Goal: Download file/media

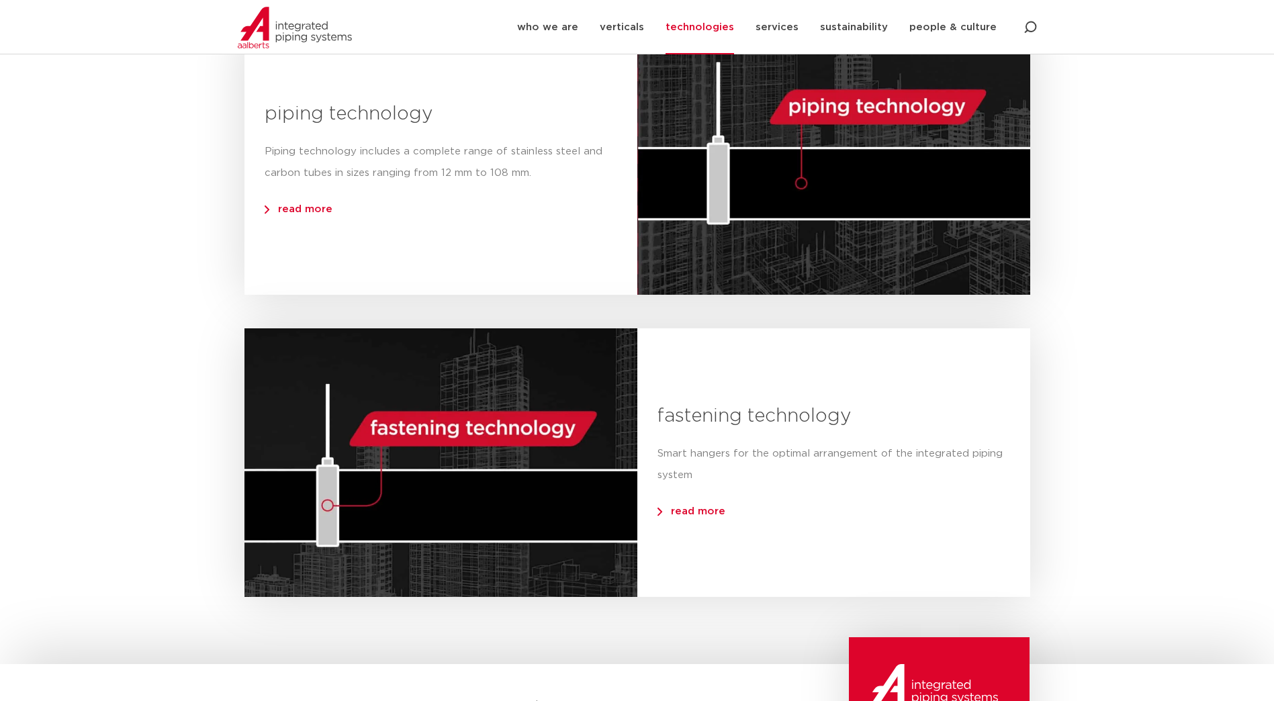
scroll to position [1075, 0]
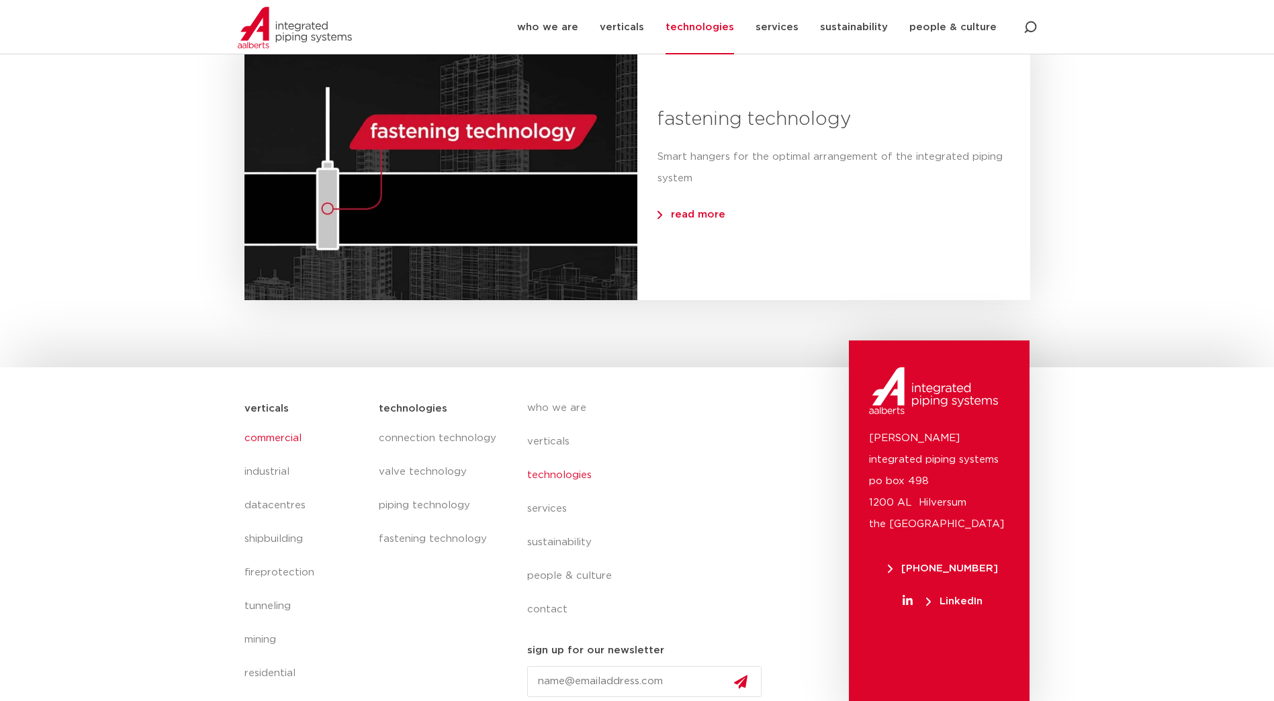
scroll to position [1382, 0]
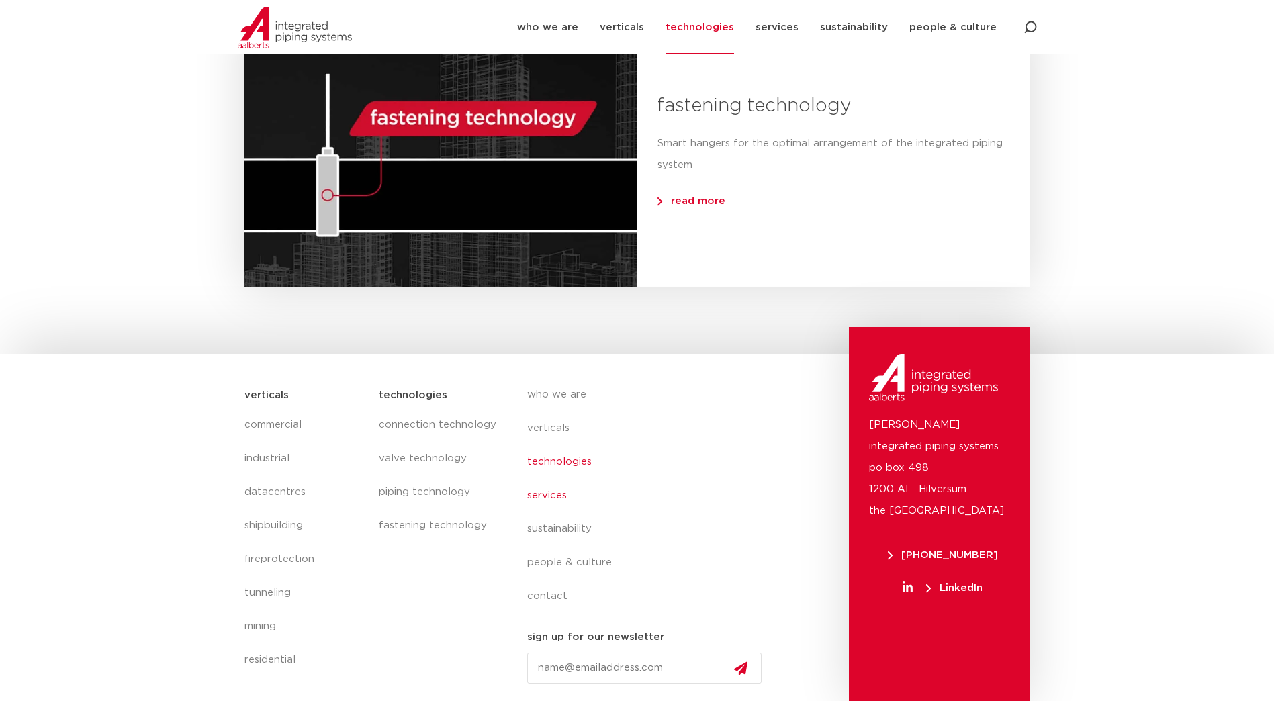
click at [555, 494] on link "services" at bounding box center [650, 496] width 246 height 34
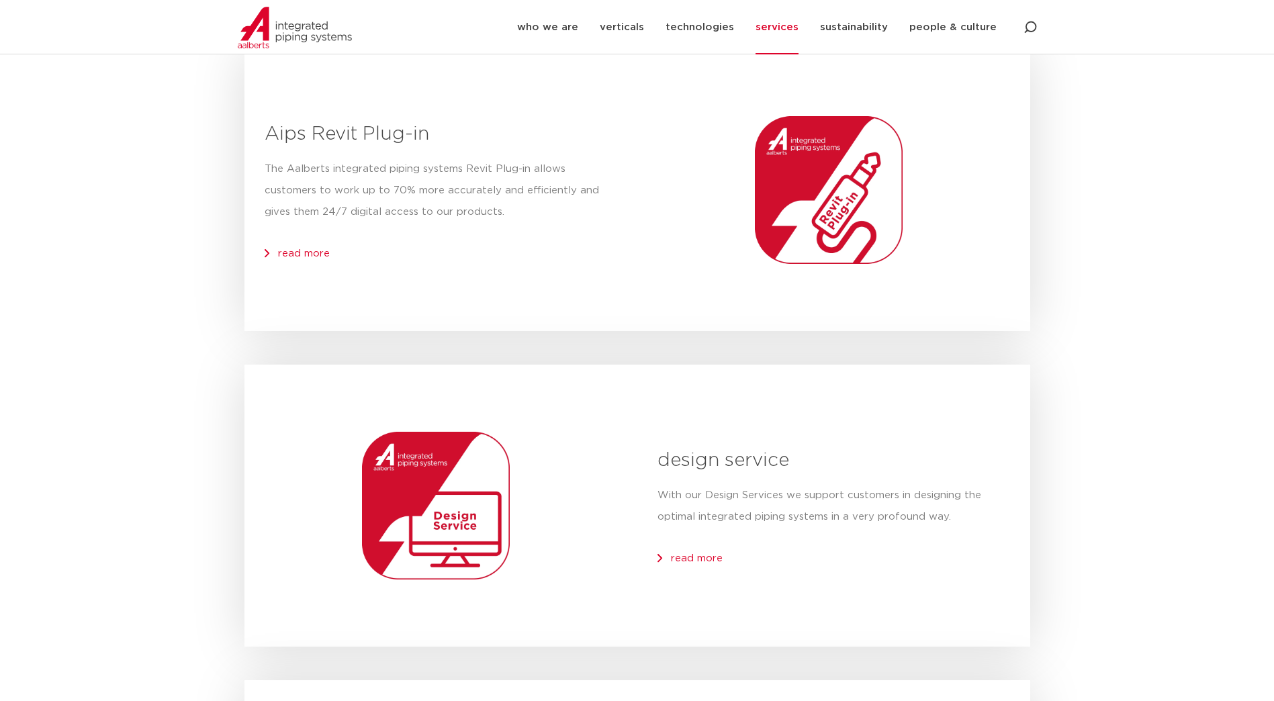
scroll to position [201, 0]
click at [310, 252] on span "read more" at bounding box center [304, 253] width 52 height 10
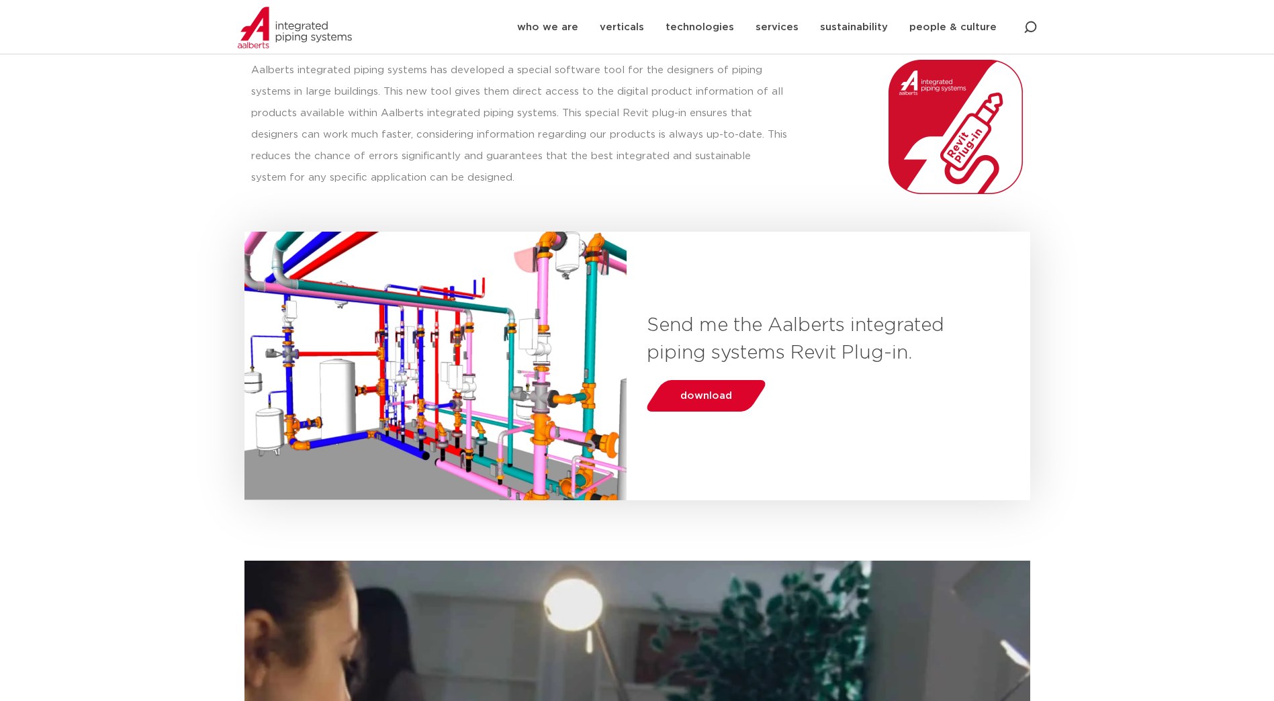
scroll to position [269, 0]
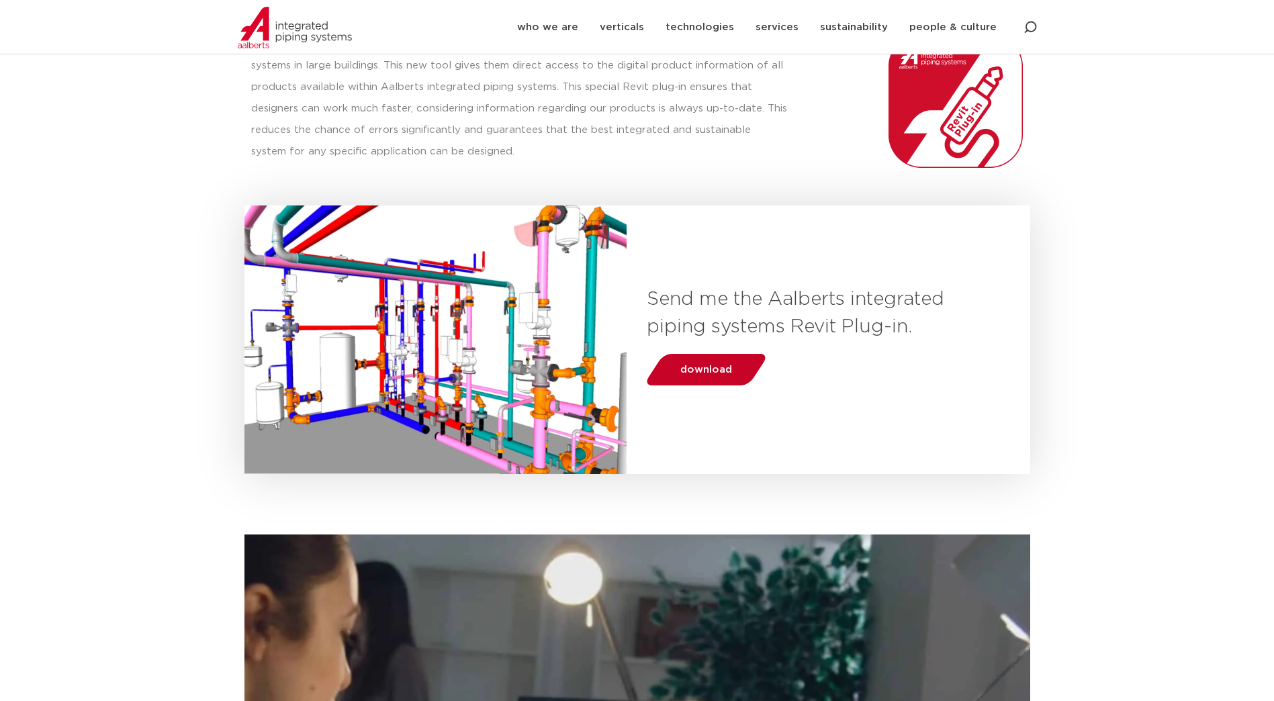
click at [674, 372] on link "download" at bounding box center [706, 370] width 126 height 32
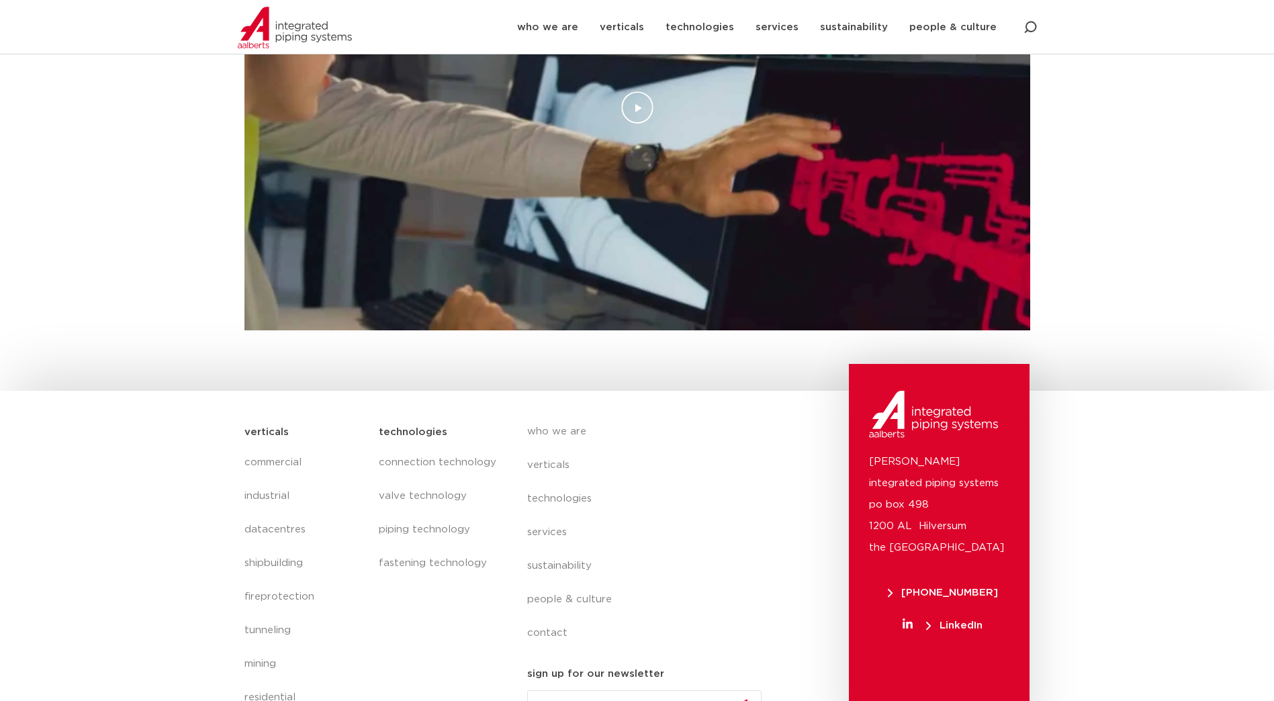
scroll to position [952, 0]
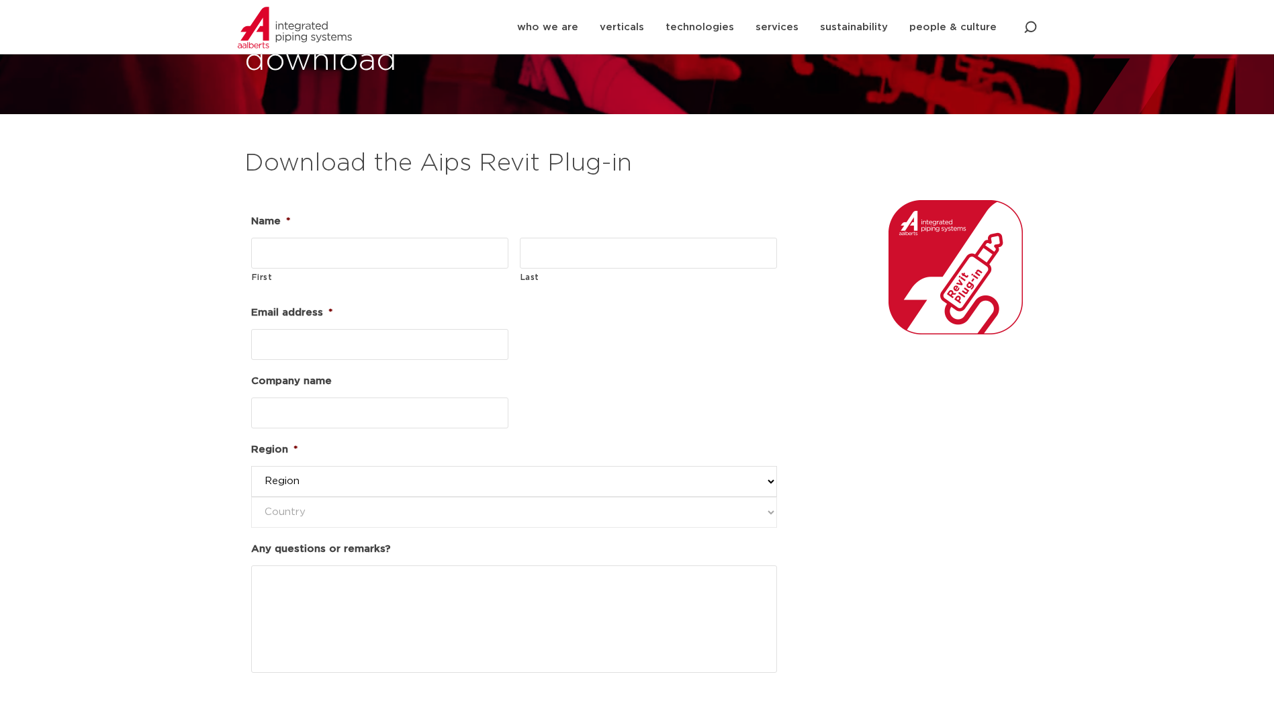
scroll to position [134, 0]
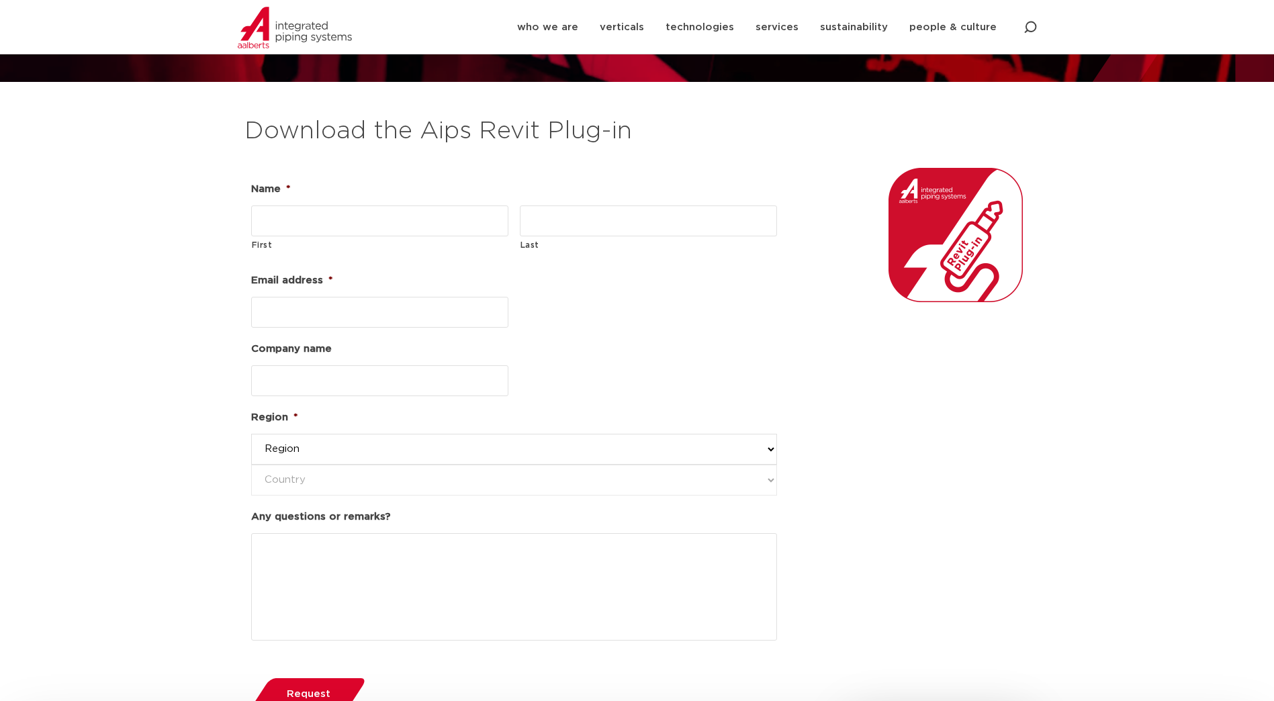
click at [445, 378] on input "Company name" at bounding box center [380, 380] width 258 height 31
type input "Norconsult"
type input "Sigurd Skriung"
type input "Von Schantz"
type input "sigurd.skriung.von.schantz@norconsult.com"
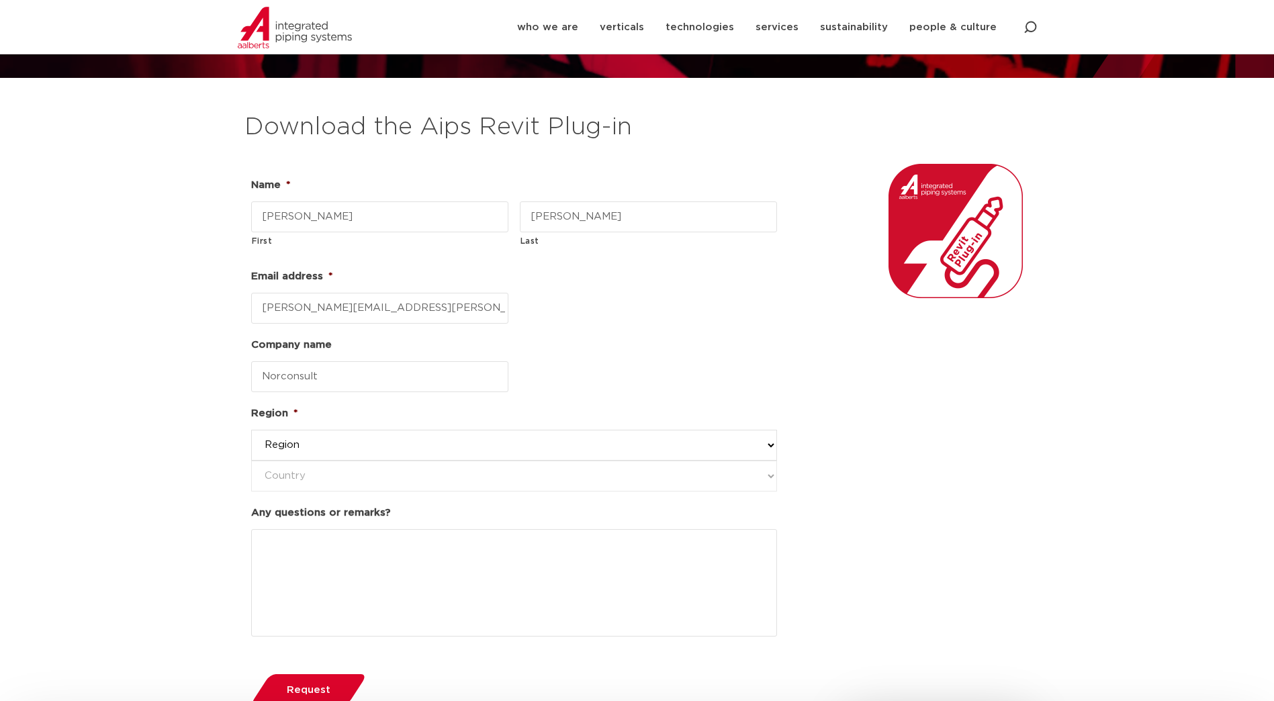
scroll to position [269, 0]
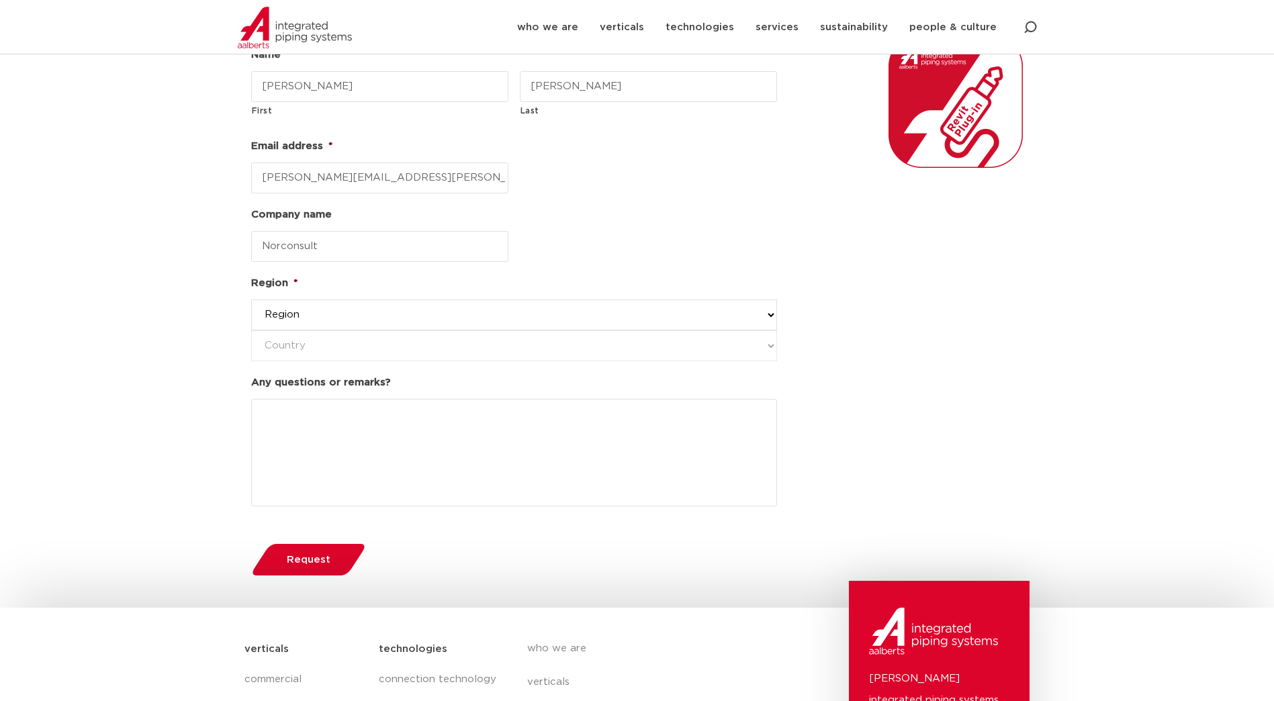
click at [439, 318] on select "Region western-europe america's asia pacific united kingdom and middle east" at bounding box center [514, 315] width 526 height 31
select select "western-europe"
click at [251, 300] on select "Region western-europe america's asia pacific united kingdom and middle east" at bounding box center [514, 315] width 526 height 31
click at [381, 348] on select "Country netherlands denmark italy germany norway portugal belgium greece finlan…" at bounding box center [514, 345] width 526 height 31
click at [251, 330] on select "Country netherlands denmark italy germany norway portugal belgium greece finlan…" at bounding box center [514, 345] width 526 height 31
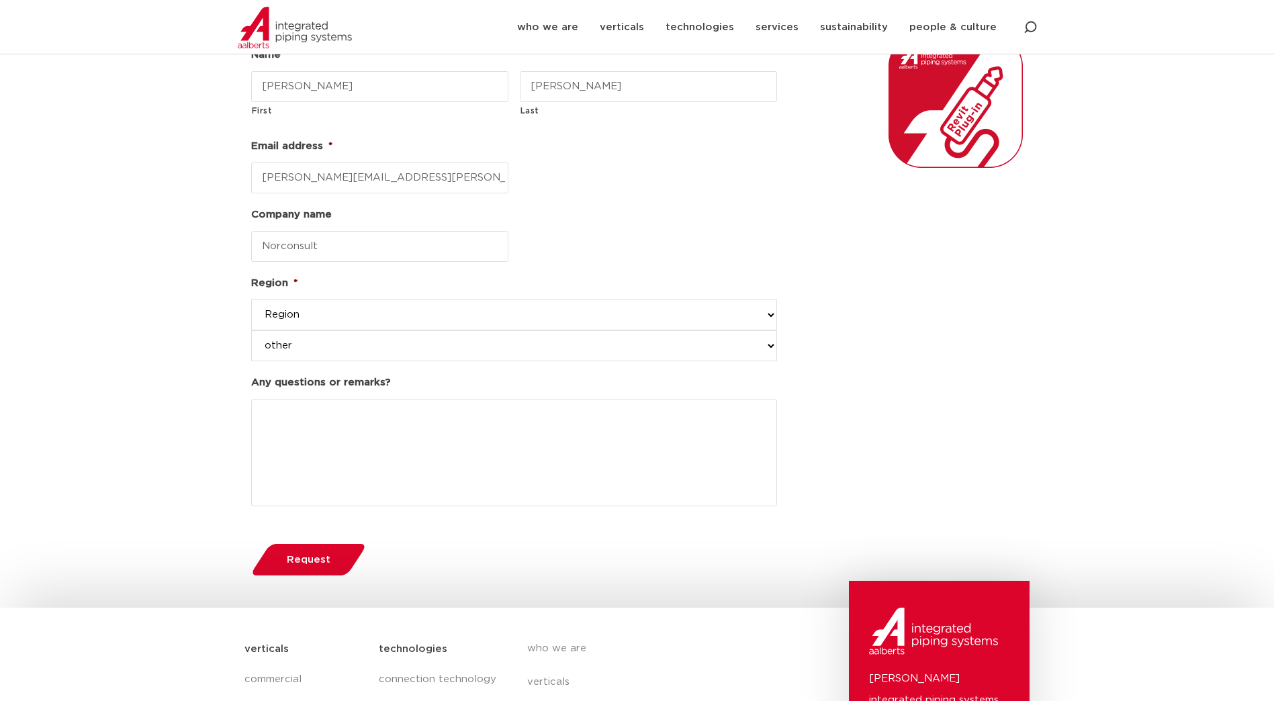
click at [415, 353] on select "Country netherlands denmark italy germany norway portugal belgium greece finlan…" at bounding box center [514, 345] width 526 height 31
select select "norway"
click at [251, 330] on select "Country netherlands denmark italy germany norway portugal belgium greece finlan…" at bounding box center [514, 345] width 526 height 31
click at [54, 370] on section "Download the Aips Revit Plug-in Name * Sigurd Skriung First Von Schantz Last Em…" at bounding box center [637, 278] width 1274 height 660
click at [62, 388] on section "Download the Aips Revit Plug-in Name * Sigurd Skriung First Von Schantz Last Em…" at bounding box center [637, 278] width 1274 height 660
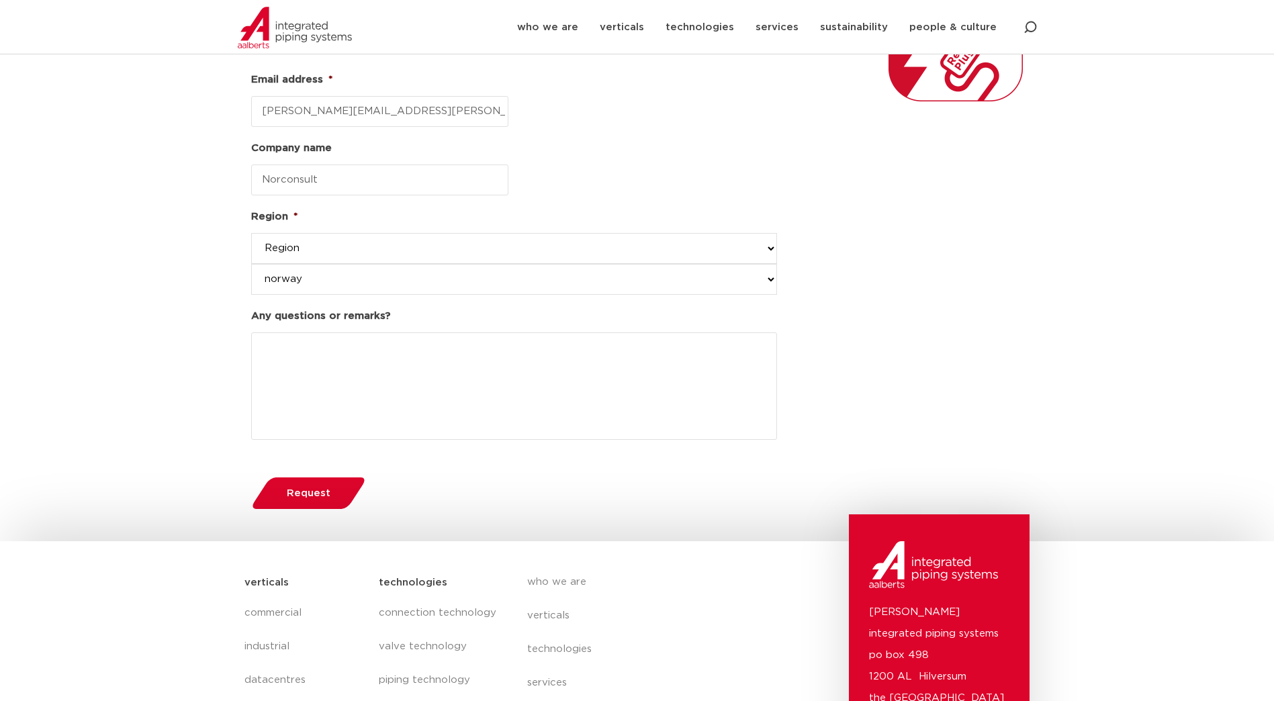
scroll to position [336, 0]
click at [303, 498] on span "Request" at bounding box center [309, 493] width 44 height 10
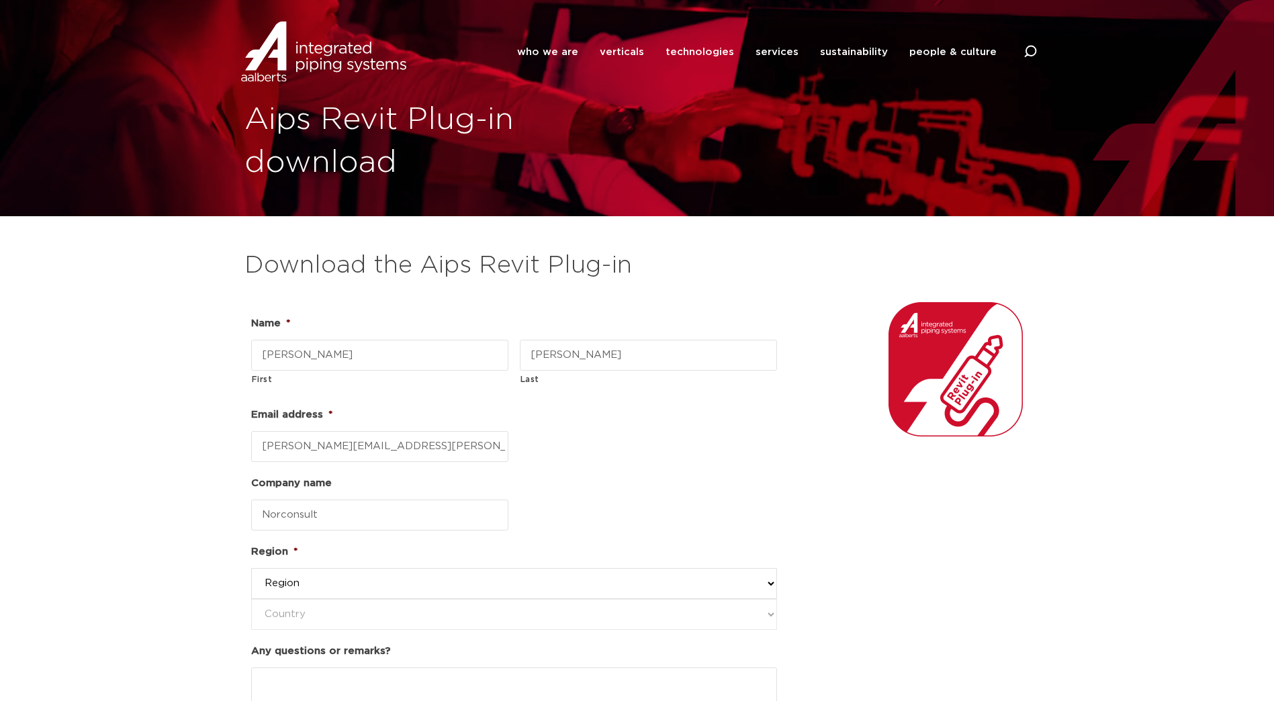
select select "western-[GEOGRAPHIC_DATA]"
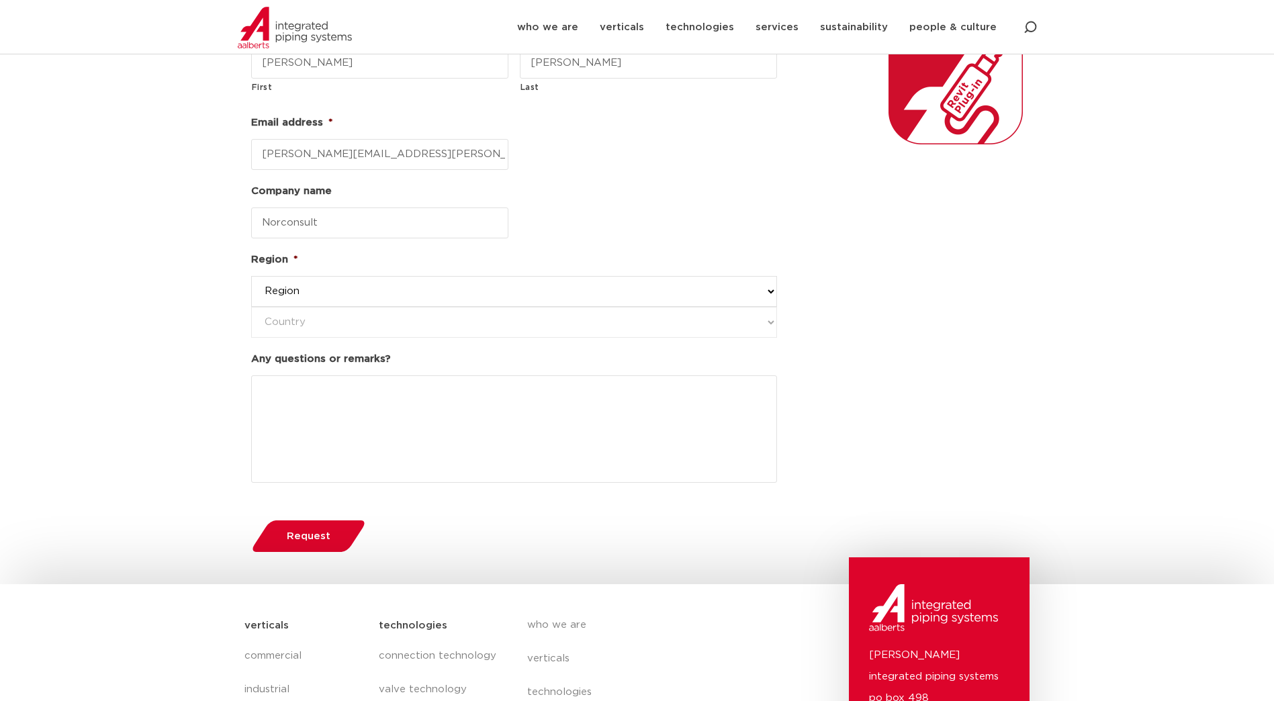
scroll to position [269, 0]
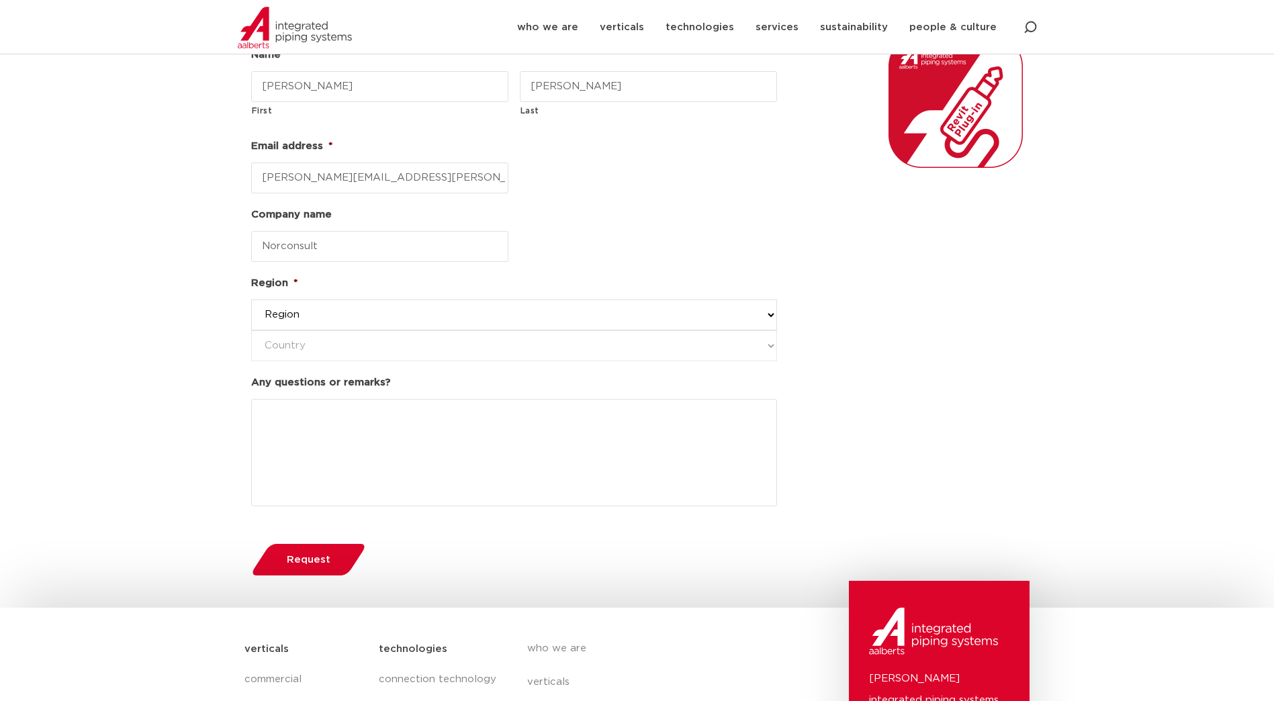
click at [290, 564] on span "Request" at bounding box center [309, 560] width 44 height 10
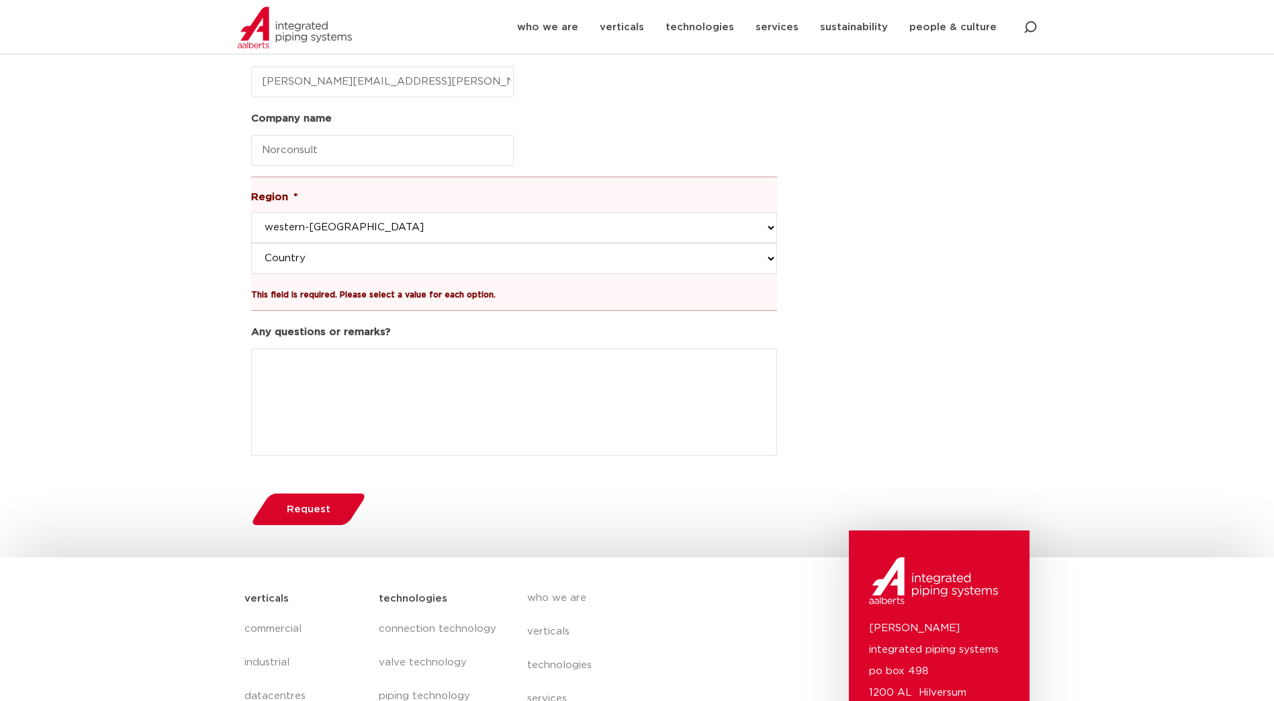
scroll to position [470, 0]
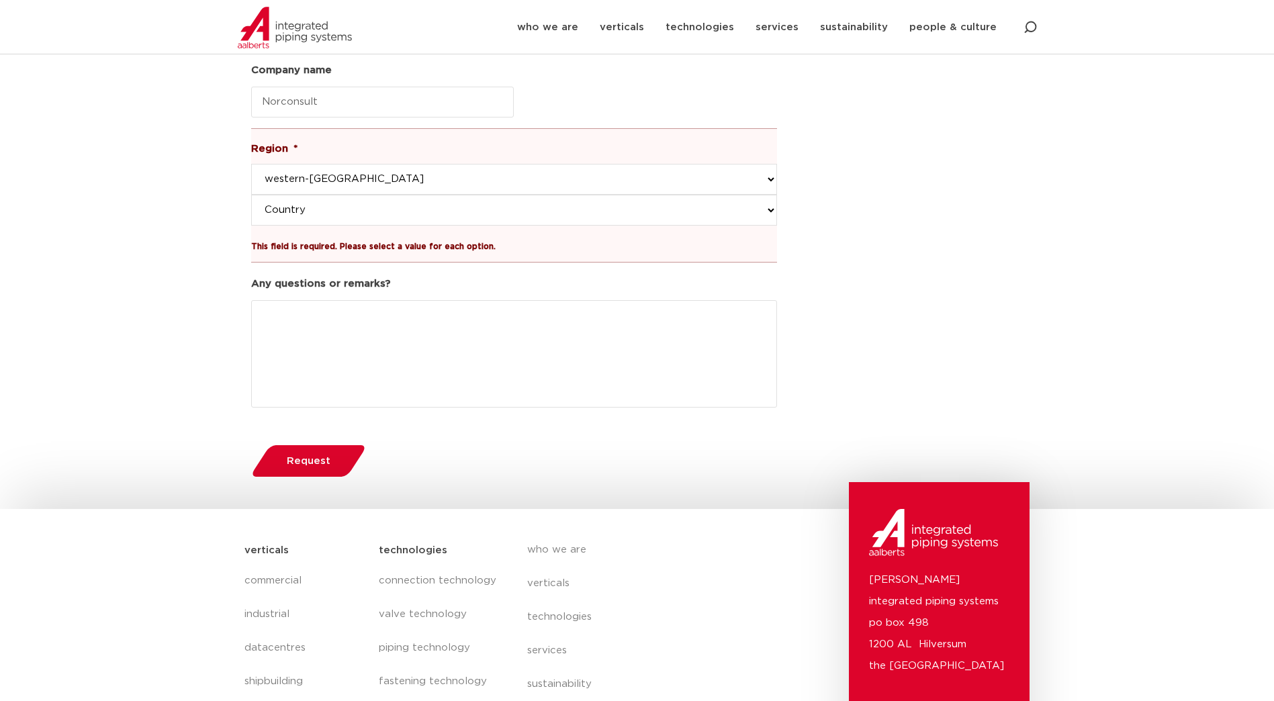
click at [384, 208] on select "Country [GEOGRAPHIC_DATA] [GEOGRAPHIC_DATA] [GEOGRAPHIC_DATA] [GEOGRAPHIC_DATA]…" at bounding box center [514, 210] width 526 height 31
select select "norway"
click at [251, 195] on select "Country [GEOGRAPHIC_DATA] [GEOGRAPHIC_DATA] [GEOGRAPHIC_DATA] [GEOGRAPHIC_DATA]…" at bounding box center [514, 210] width 526 height 31
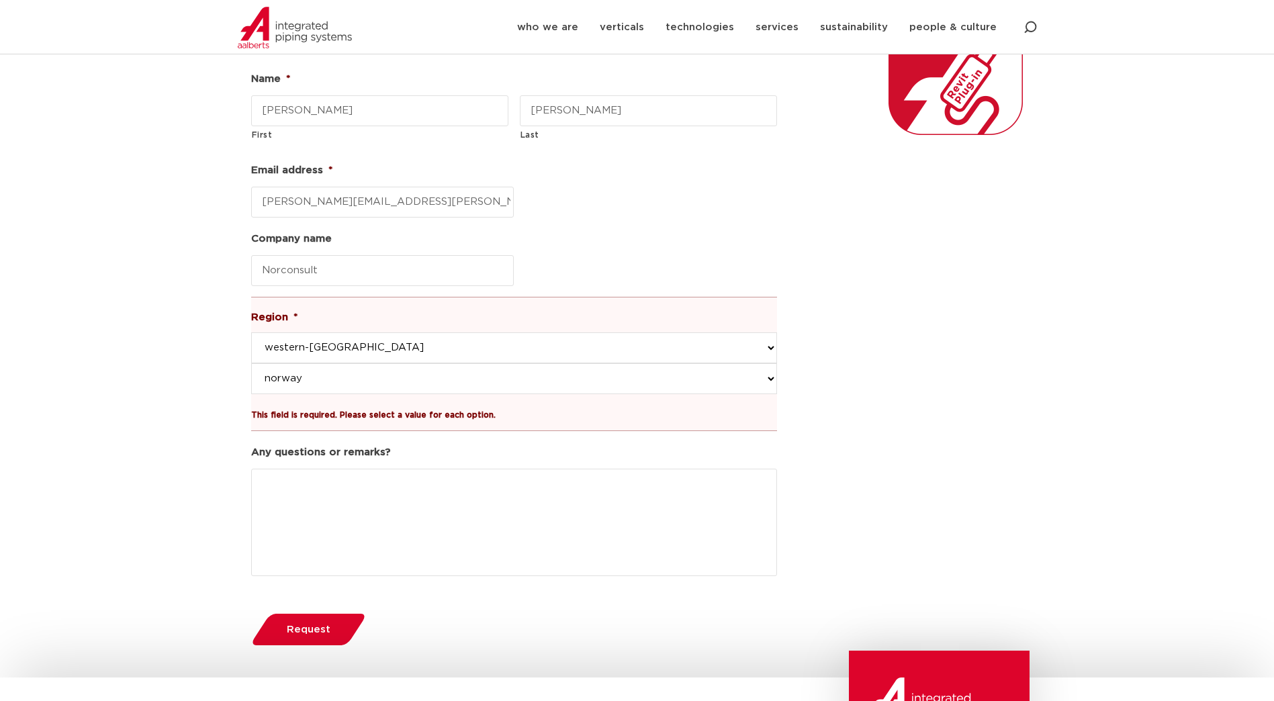
scroll to position [403, 0]
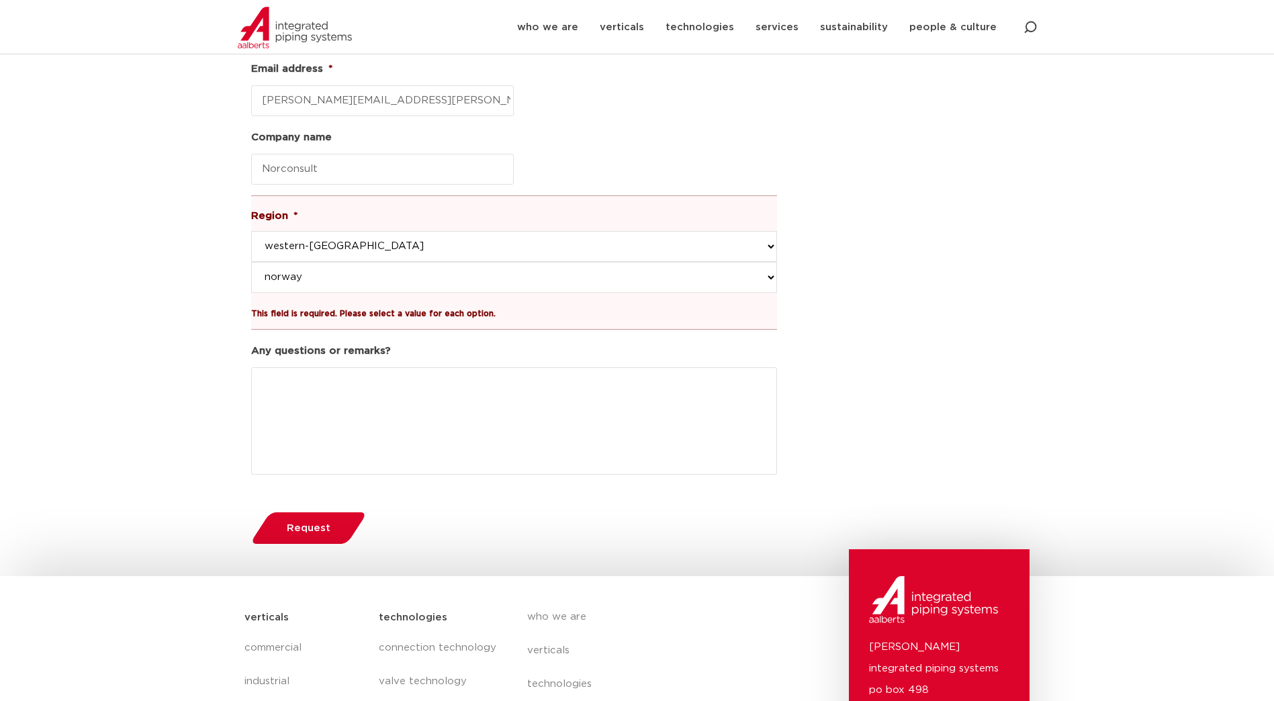
click at [320, 531] on span "Request" at bounding box center [309, 528] width 44 height 10
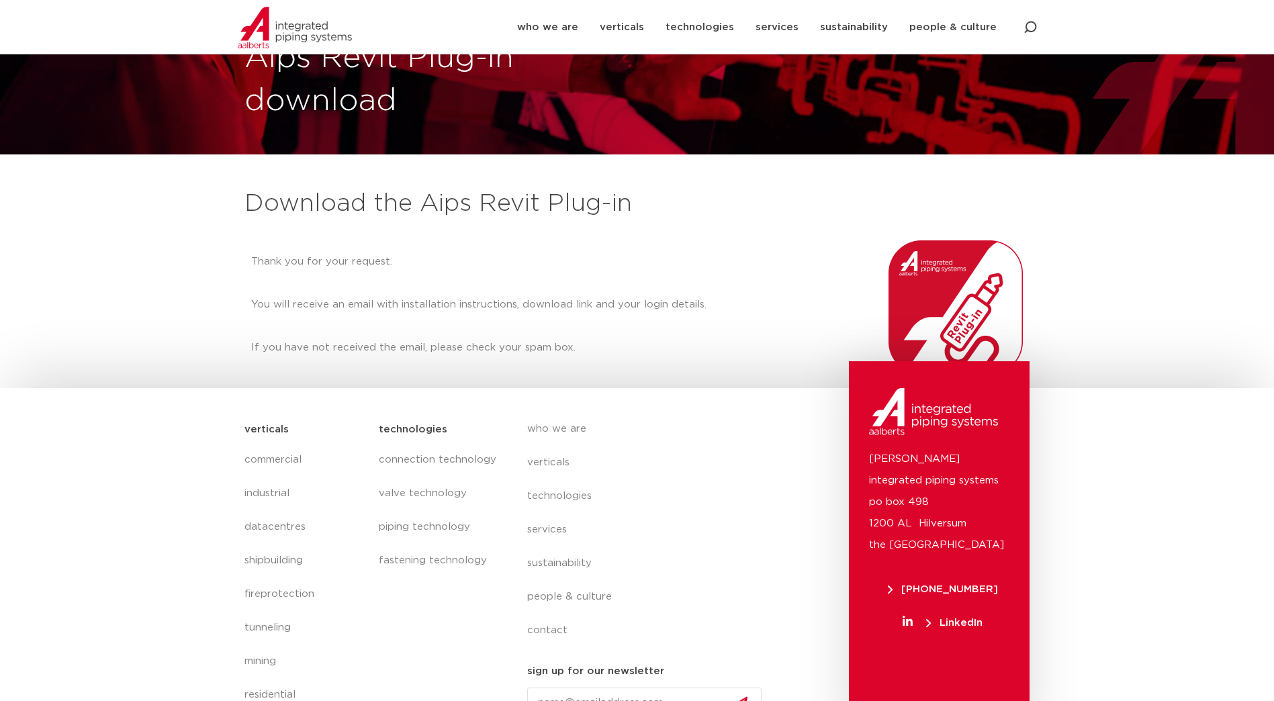
scroll to position [97, 0]
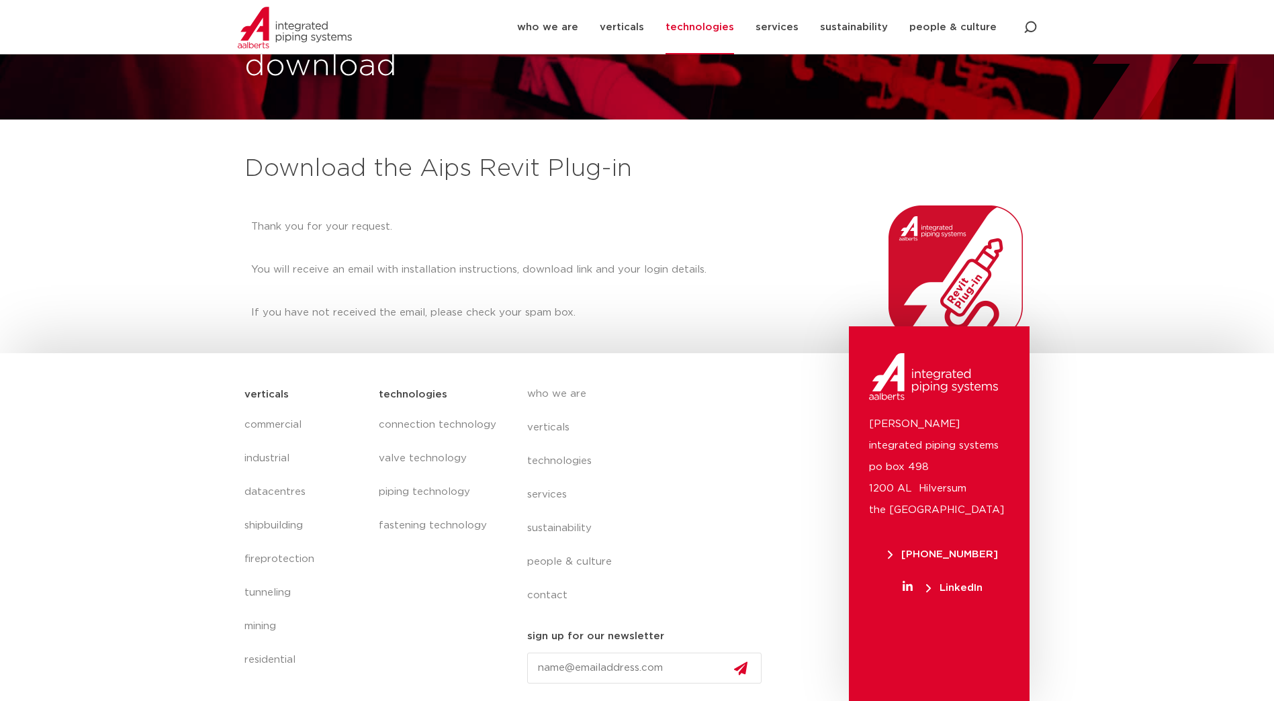
click at [695, 42] on link "technologies" at bounding box center [700, 27] width 69 height 54
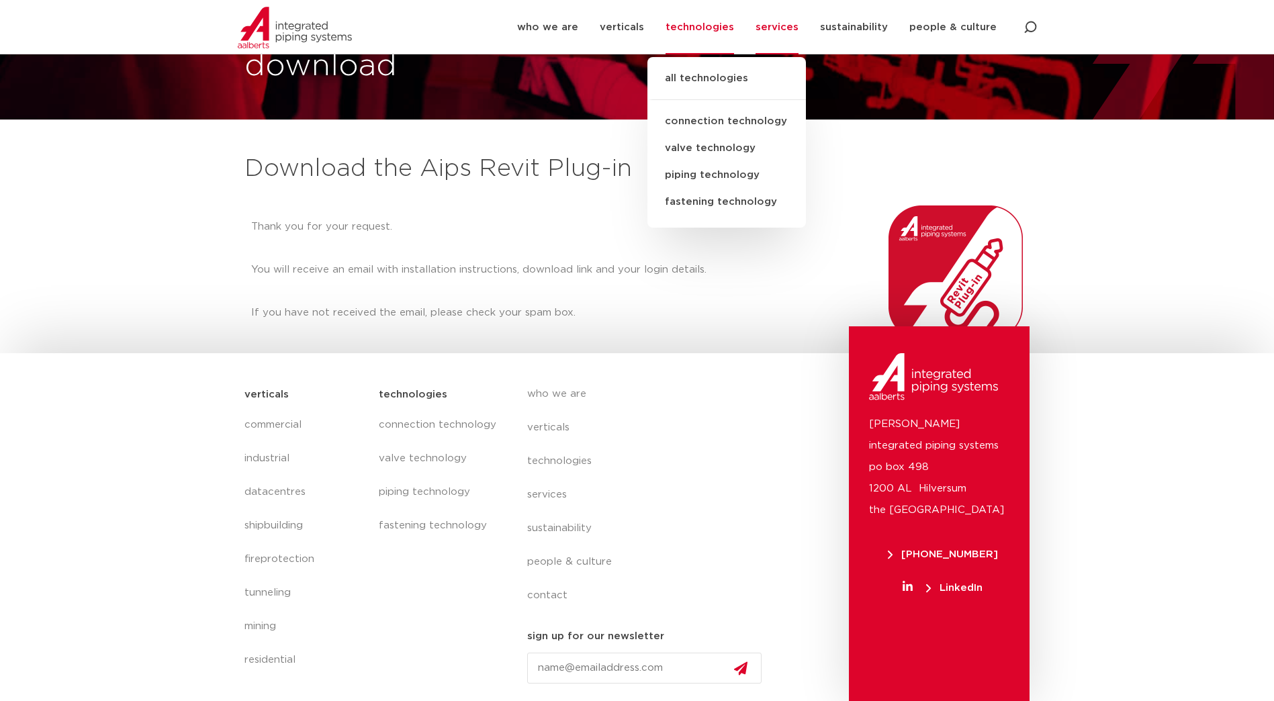
click at [781, 31] on link "services" at bounding box center [777, 27] width 43 height 54
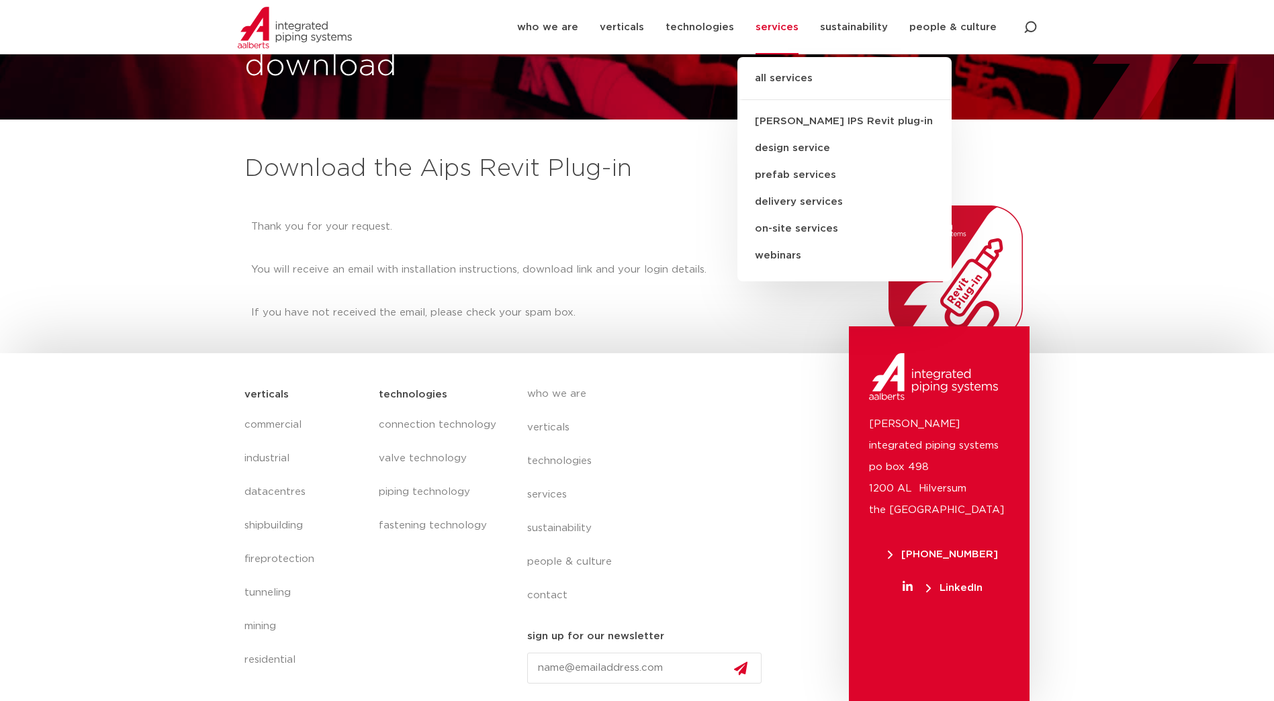
click at [825, 129] on link "[PERSON_NAME] IPS Revit plug-in" at bounding box center [844, 121] width 214 height 27
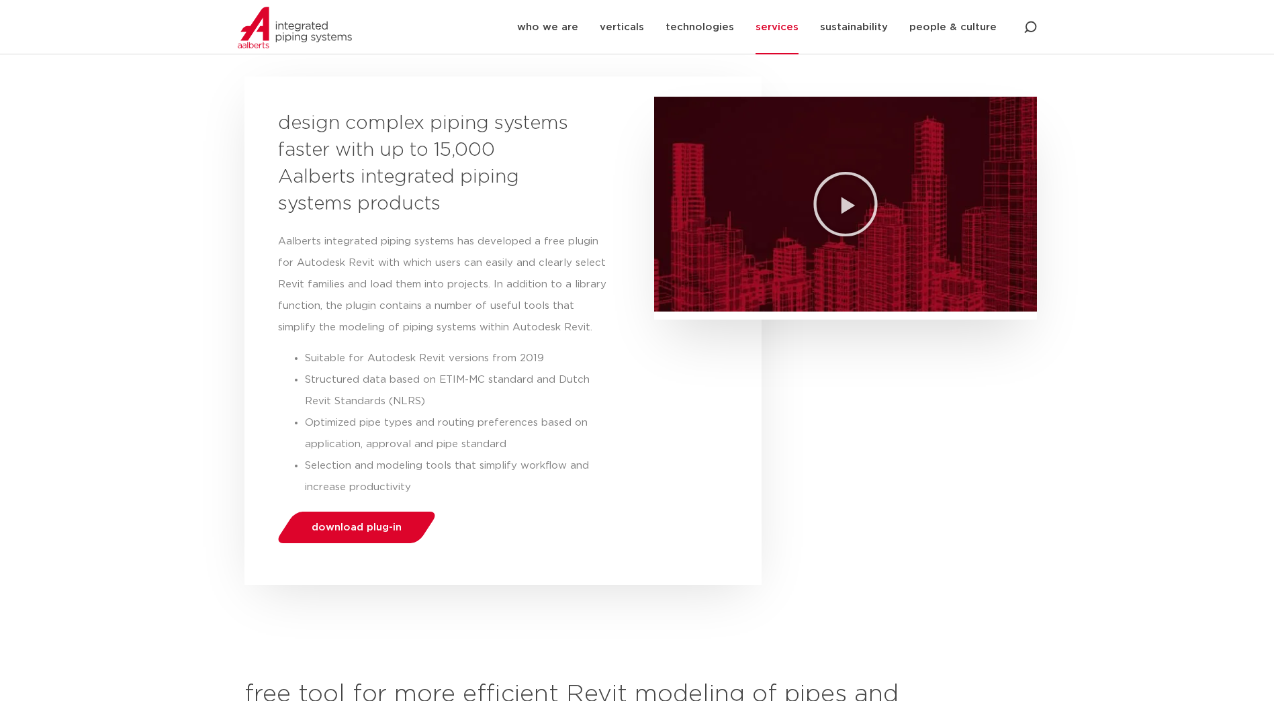
scroll to position [201, 0]
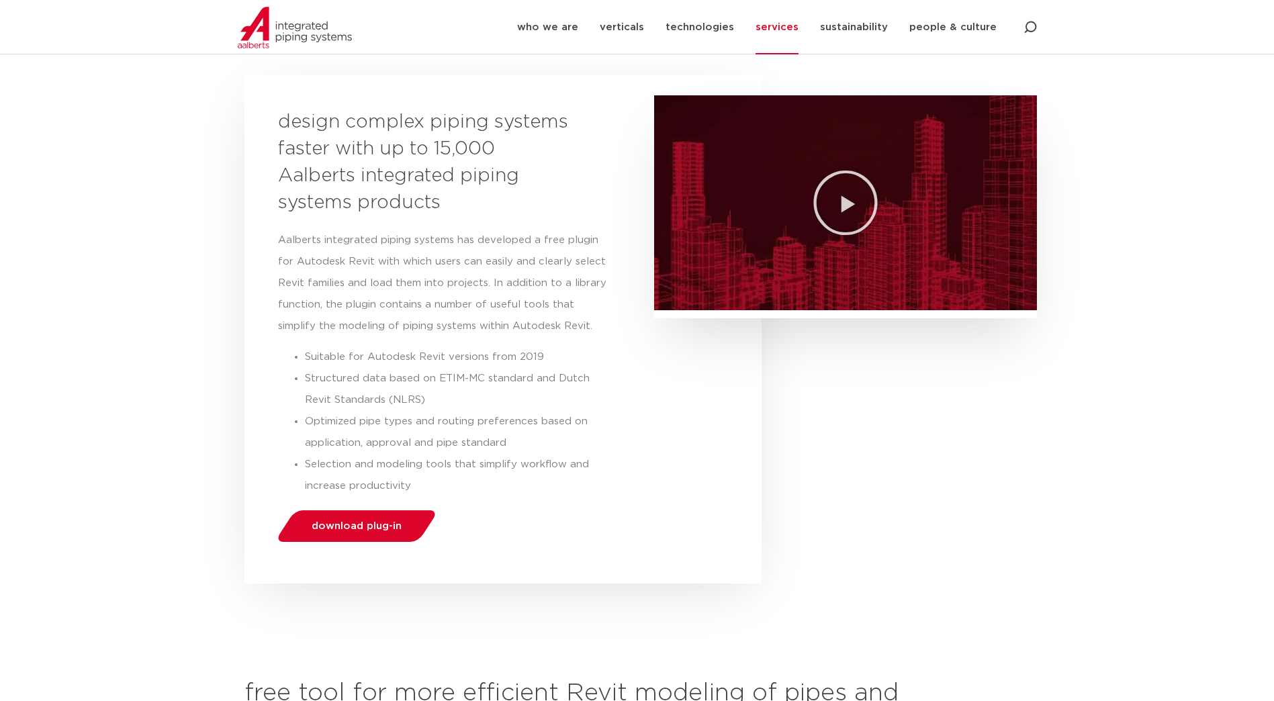
click at [22, 361] on section "design complex piping systems faster with up to 15,000 Aalberts integrated pipi…" at bounding box center [637, 330] width 1274 height 522
